Goal: Task Accomplishment & Management: Complete application form

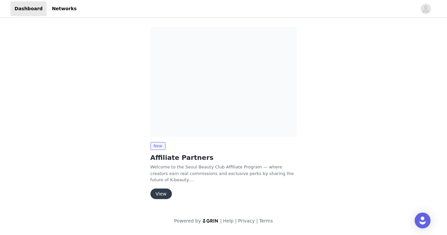
click at [158, 191] on button "View" at bounding box center [160, 194] width 21 height 11
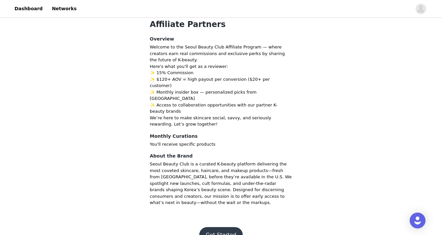
scroll to position [26, 0]
click at [213, 228] on button "Get Started" at bounding box center [221, 236] width 44 height 16
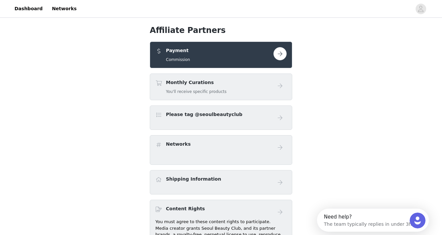
click at [198, 88] on div "Monthly Curations You'll receive specific products" at bounding box center [196, 87] width 61 height 16
click at [279, 48] on button "button" at bounding box center [279, 53] width 13 height 13
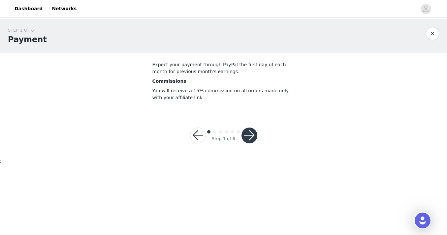
click at [244, 135] on button "button" at bounding box center [249, 136] width 16 height 16
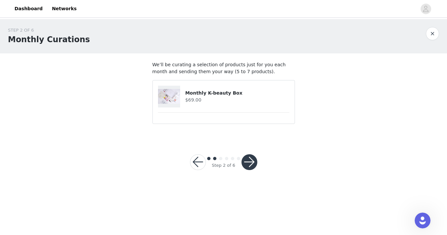
click at [214, 103] on h4 "$69.00" at bounding box center [237, 100] width 104 height 7
click at [250, 162] on button "button" at bounding box center [249, 162] width 16 height 16
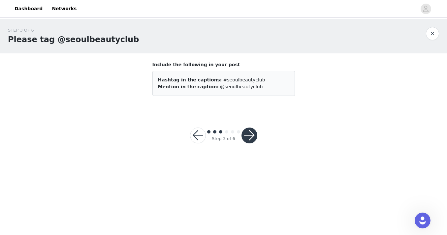
click at [249, 131] on button "button" at bounding box center [249, 136] width 16 height 16
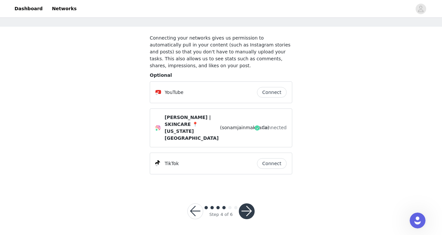
scroll to position [26, 0]
click at [267, 165] on button "Connect" at bounding box center [272, 164] width 30 height 11
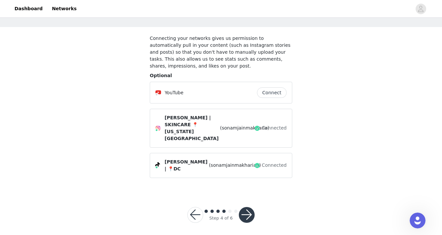
click at [244, 216] on button "button" at bounding box center [247, 215] width 16 height 16
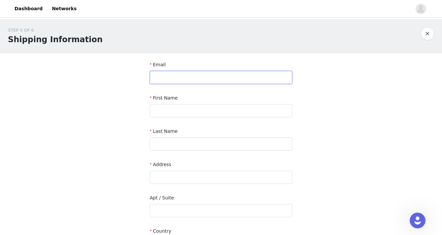
type input "[PERSON_NAME][EMAIL_ADDRESS][DOMAIN_NAME]"
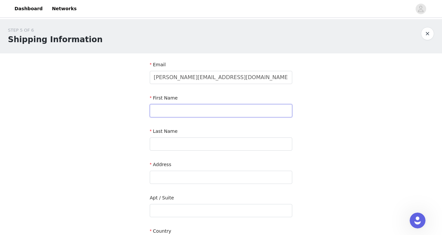
click at [281, 110] on input "text" at bounding box center [221, 110] width 143 height 13
type input "[PERSON_NAME]"
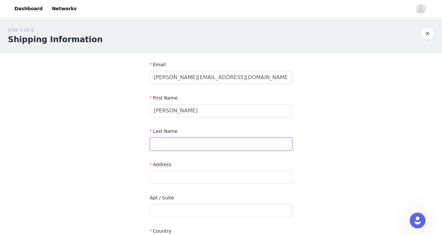
type input "[PERSON_NAME]"
type input "[STREET_ADDRESS]"
type input "[PERSON_NAME] [PERSON_NAME]"
type input "22027"
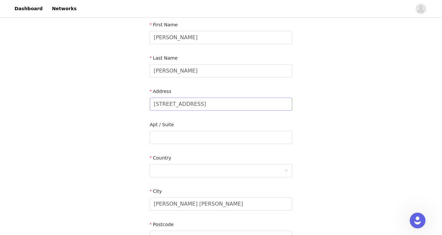
scroll to position [76, 0]
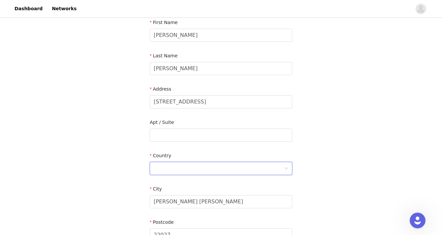
click at [187, 164] on div at bounding box center [219, 168] width 130 height 13
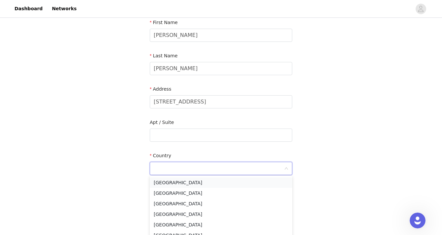
click at [178, 184] on li "[GEOGRAPHIC_DATA]" at bounding box center [221, 182] width 143 height 11
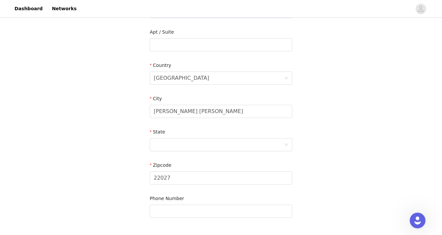
scroll to position [168, 0]
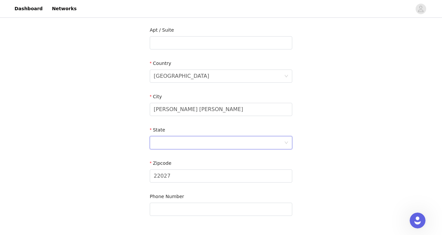
click at [227, 144] on div at bounding box center [219, 143] width 130 height 13
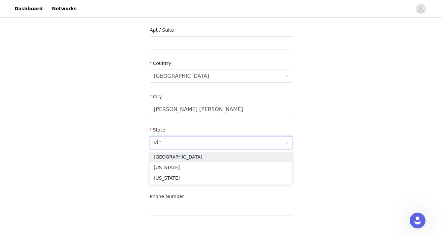
type input "virg"
click at [215, 164] on li "[US_STATE]" at bounding box center [221, 167] width 143 height 11
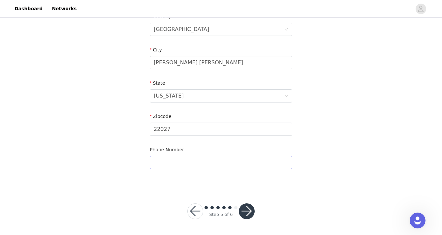
scroll to position [214, 0]
type input "0"
type input "2028177975"
click at [247, 216] on button "button" at bounding box center [247, 212] width 16 height 16
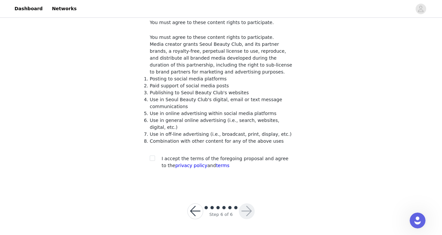
scroll to position [42, 0]
click at [153, 160] on input "checkbox" at bounding box center [152, 158] width 5 height 5
checkbox input "true"
click at [245, 212] on button "button" at bounding box center [247, 212] width 16 height 16
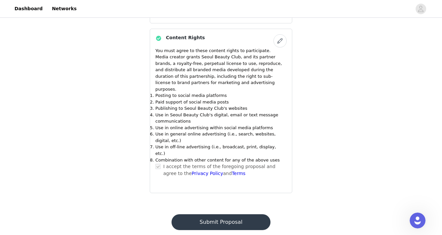
scroll to position [258, 0]
click at [201, 215] on button "Submit Proposal" at bounding box center [221, 223] width 99 height 16
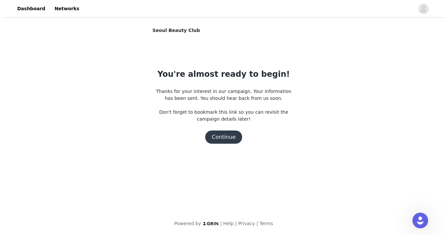
scroll to position [0, 0]
click at [222, 143] on button "Continue" at bounding box center [223, 137] width 37 height 13
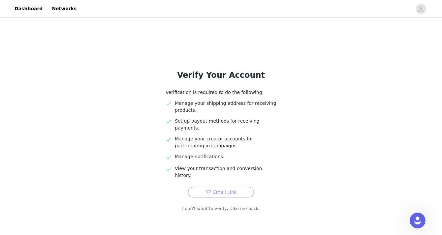
click at [213, 187] on button "Email Link" at bounding box center [221, 192] width 66 height 11
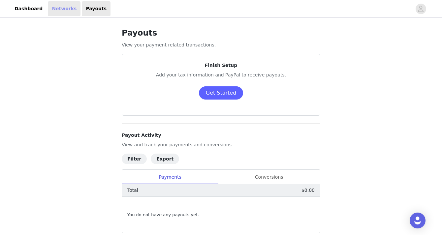
click at [54, 6] on link "Networks" at bounding box center [64, 8] width 33 height 15
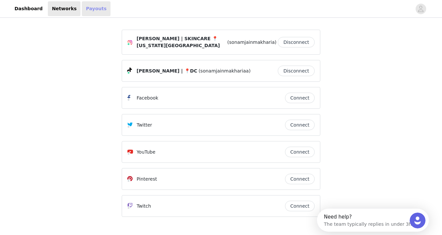
click at [92, 9] on link "Payouts" at bounding box center [96, 8] width 29 height 15
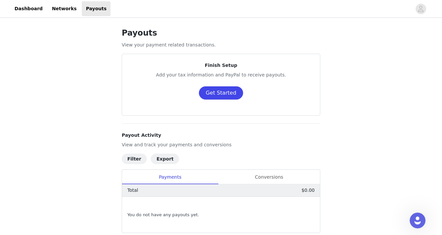
click at [218, 97] on button "Get Started" at bounding box center [221, 92] width 45 height 13
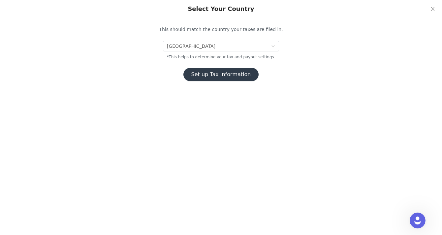
click at [216, 78] on button "Set up Tax Information" at bounding box center [221, 74] width 76 height 13
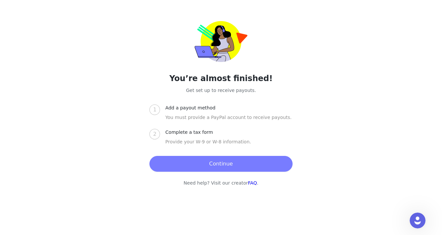
click at [199, 165] on button "Continue" at bounding box center [220, 164] width 143 height 16
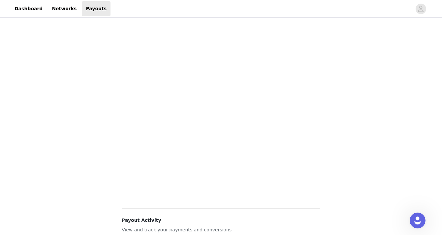
scroll to position [72, 0]
